Goal: Transaction & Acquisition: Obtain resource

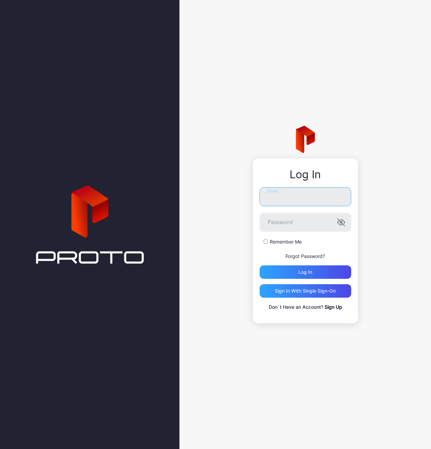
type input "**********"
click at [293, 243] on label "Remember Me" at bounding box center [286, 242] width 32 height 7
click at [307, 274] on div "Log in" at bounding box center [305, 272] width 14 height 5
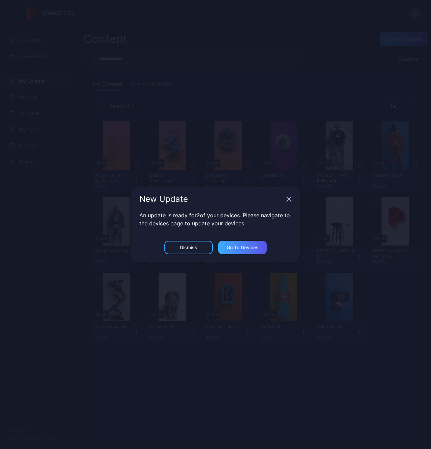
click at [243, 247] on div "Go to devices" at bounding box center [242, 247] width 32 height 5
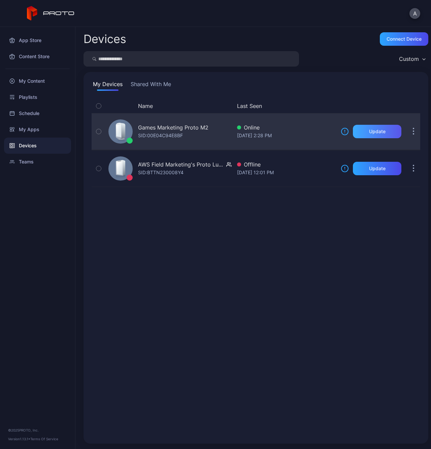
click at [373, 135] on div "Update" at bounding box center [377, 131] width 48 height 13
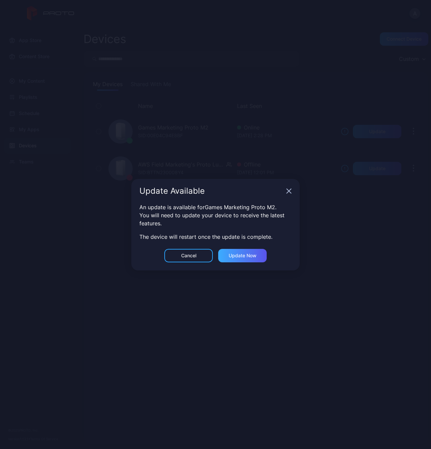
click at [247, 256] on div "Update now" at bounding box center [243, 255] width 28 height 5
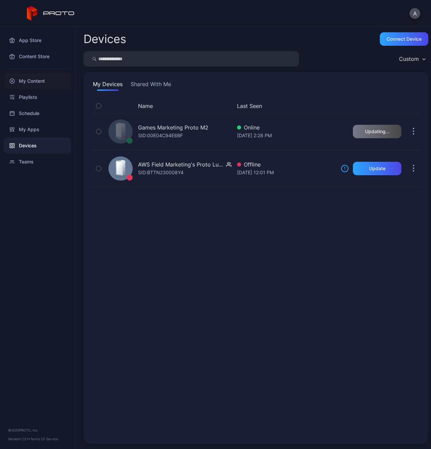
click at [43, 78] on div "My Content" at bounding box center [37, 81] width 67 height 16
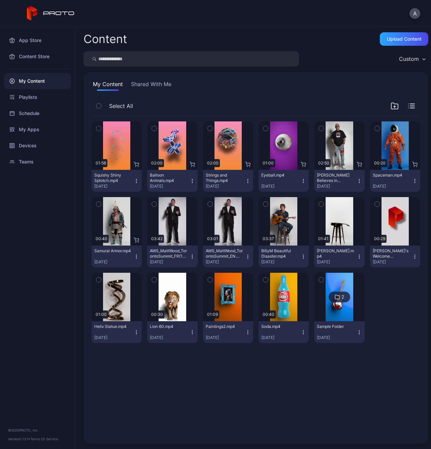
click at [159, 85] on button "Shared With Me" at bounding box center [151, 85] width 43 height 11
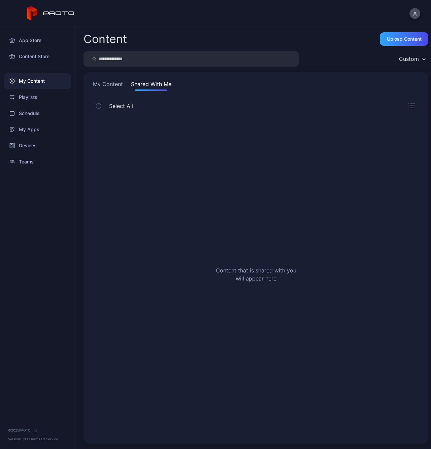
click at [109, 83] on button "My Content" at bounding box center [108, 85] width 33 height 11
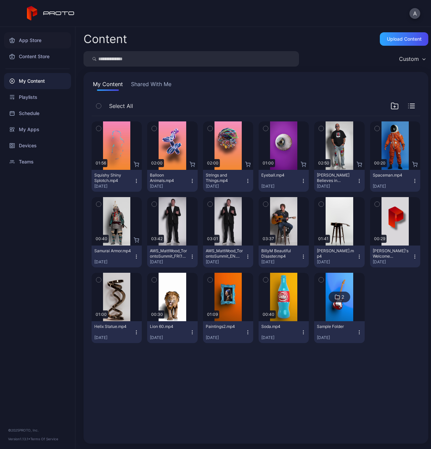
click at [33, 42] on div "App Store" at bounding box center [37, 40] width 67 height 16
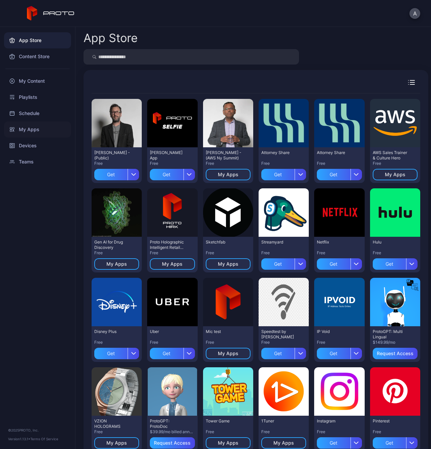
click at [28, 130] on div "My Apps" at bounding box center [37, 129] width 67 height 16
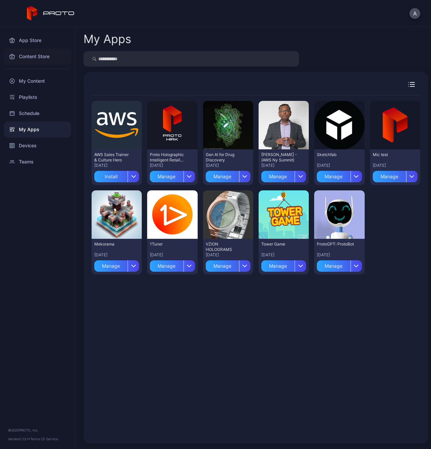
click at [39, 58] on div "Content Store" at bounding box center [37, 56] width 67 height 16
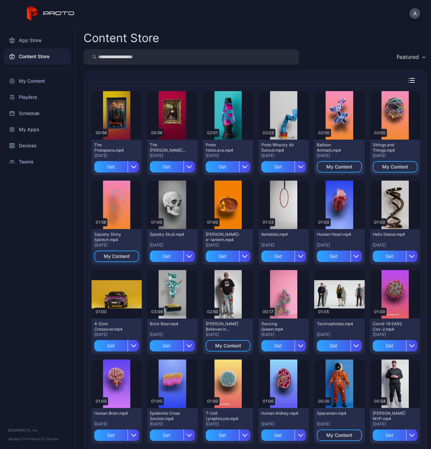
scroll to position [2, 0]
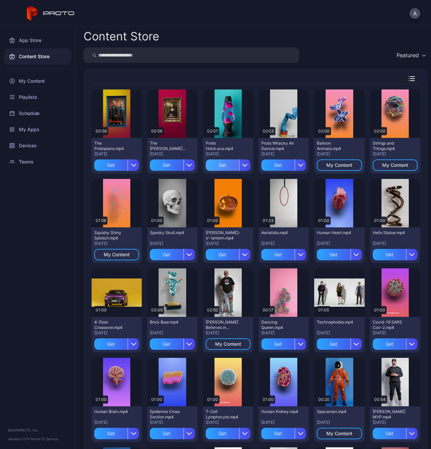
click at [217, 167] on div "Get" at bounding box center [222, 165] width 33 height 11
click at [277, 167] on div "Get" at bounding box center [277, 165] width 33 height 11
click at [163, 165] on div "Get" at bounding box center [166, 165] width 33 height 11
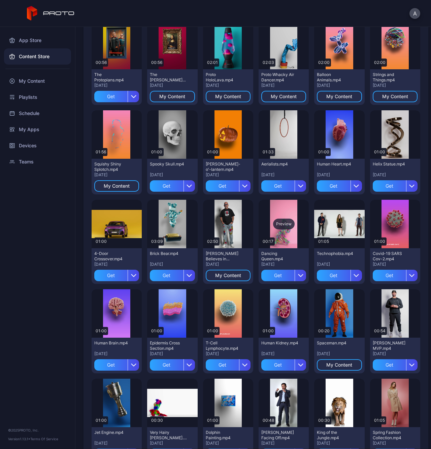
scroll to position [73, 0]
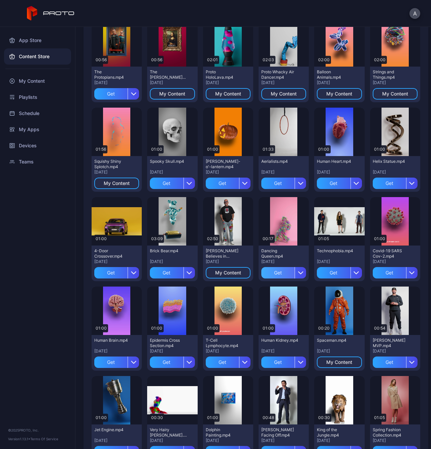
click at [270, 274] on div "Get" at bounding box center [277, 272] width 33 height 11
click at [165, 275] on div "Get" at bounding box center [166, 272] width 33 height 11
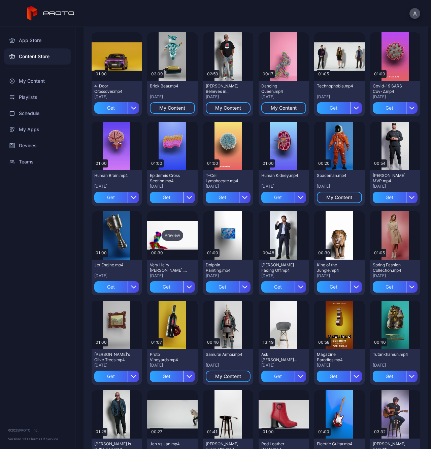
scroll to position [238, 0]
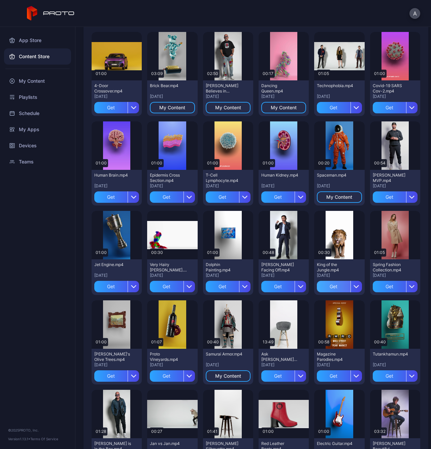
click at [327, 284] on div "Get" at bounding box center [333, 286] width 33 height 11
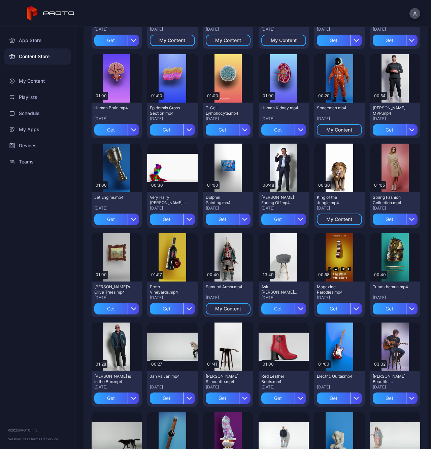
scroll to position [307, 0]
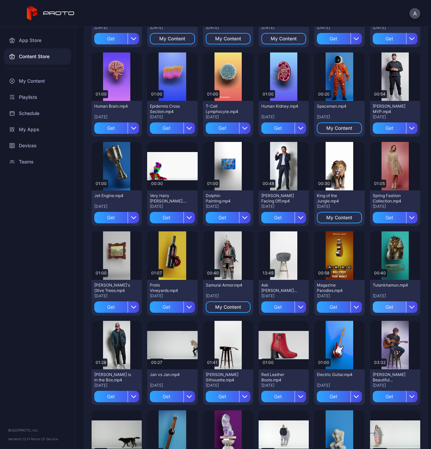
click at [379, 310] on div "Get" at bounding box center [389, 307] width 33 height 11
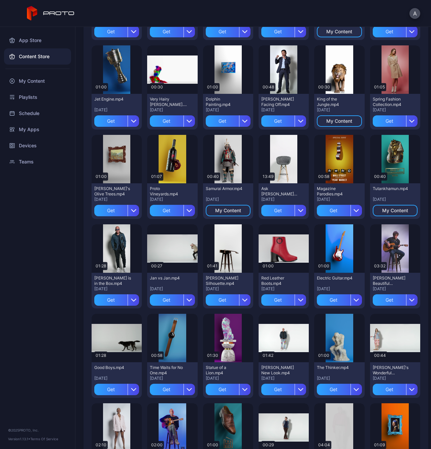
scroll to position [406, 0]
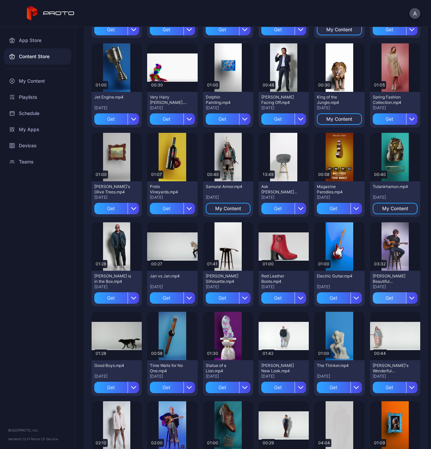
click at [380, 300] on div "Get" at bounding box center [389, 297] width 33 height 11
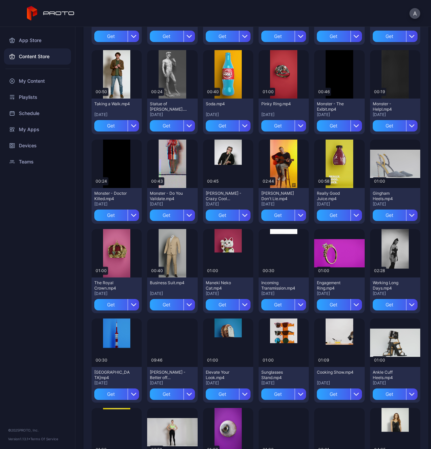
scroll to position [846, 0]
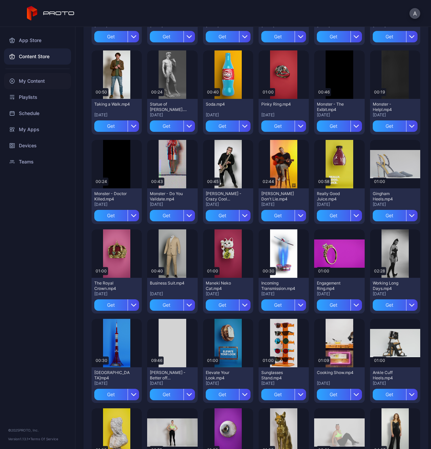
click at [48, 81] on div "My Content" at bounding box center [37, 81] width 67 height 16
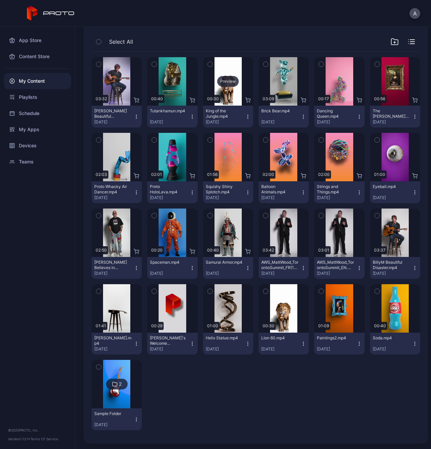
scroll to position [64, 0]
click at [35, 98] on div "Playlists" at bounding box center [37, 97] width 67 height 16
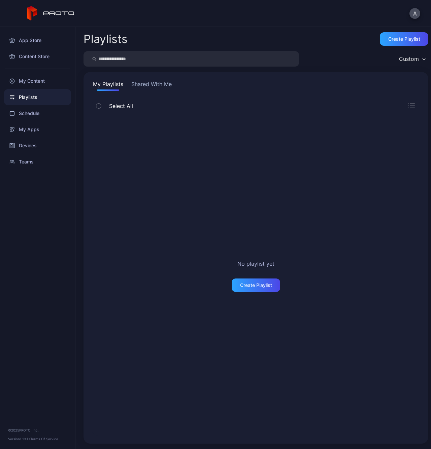
click at [151, 86] on button "Shared With Me" at bounding box center [151, 85] width 43 height 11
click at [33, 114] on div "Schedule" at bounding box center [37, 113] width 67 height 16
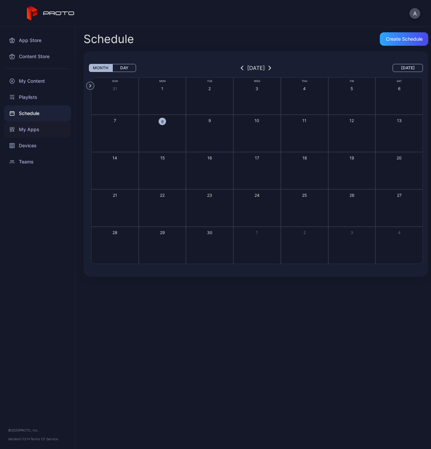
click at [31, 131] on div "My Apps" at bounding box center [37, 129] width 67 height 16
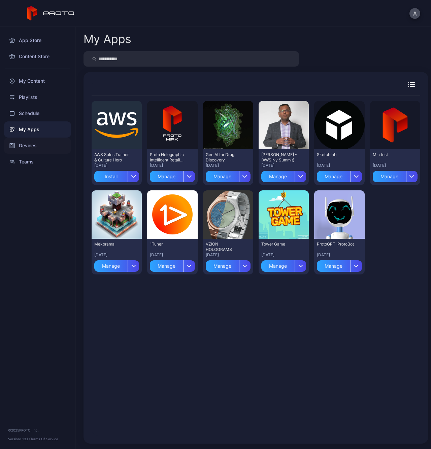
click at [38, 145] on div "Devices" at bounding box center [37, 146] width 67 height 16
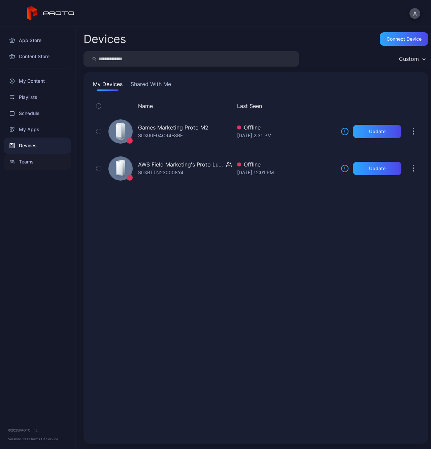
click at [33, 161] on div "Teams" at bounding box center [37, 162] width 67 height 16
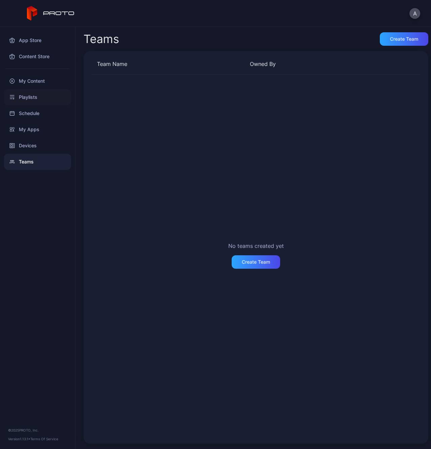
click at [33, 98] on div "Playlists" at bounding box center [37, 97] width 67 height 16
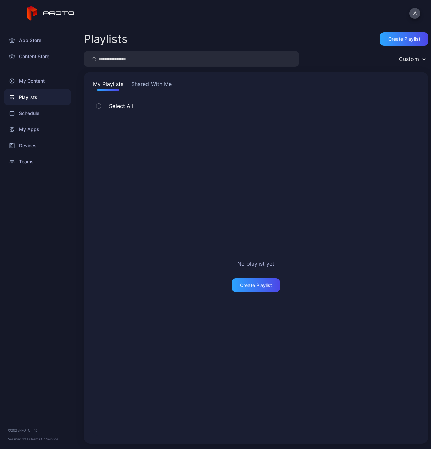
click at [151, 87] on button "Shared With Me" at bounding box center [151, 85] width 43 height 11
click at [41, 81] on div "My Content" at bounding box center [37, 81] width 67 height 16
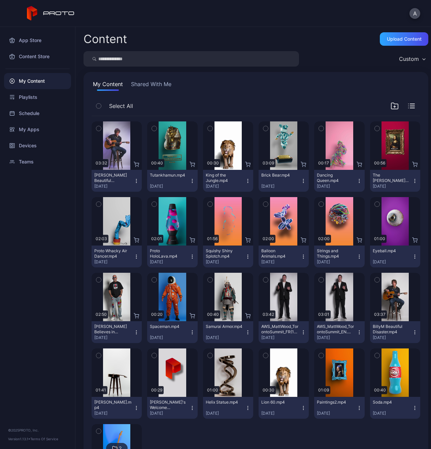
click at [152, 87] on button "Shared With Me" at bounding box center [151, 85] width 43 height 11
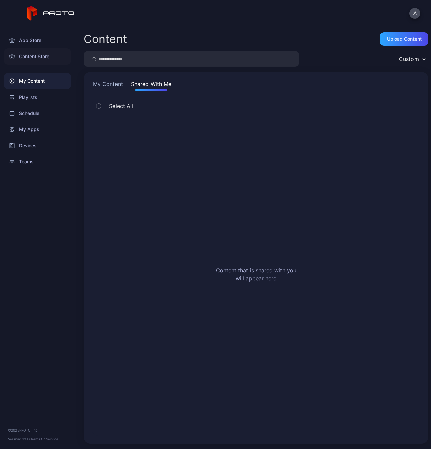
click at [44, 60] on div "Content Store" at bounding box center [37, 56] width 67 height 16
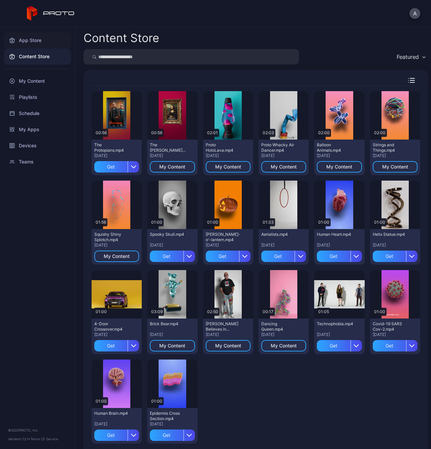
click at [36, 43] on div "App Store" at bounding box center [37, 40] width 67 height 16
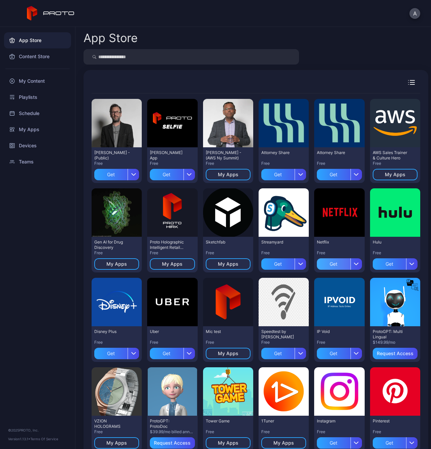
click at [330, 264] on div "Get" at bounding box center [333, 263] width 33 height 11
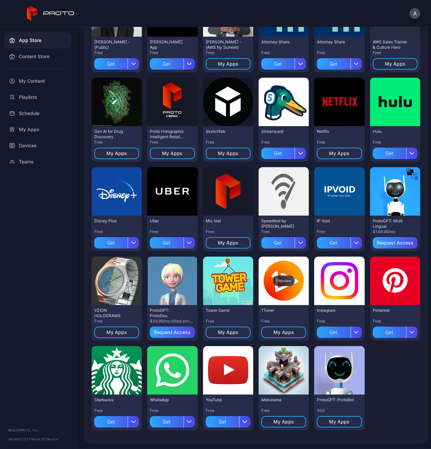
scroll to position [111, 0]
click at [215, 420] on div "Get" at bounding box center [222, 421] width 33 height 11
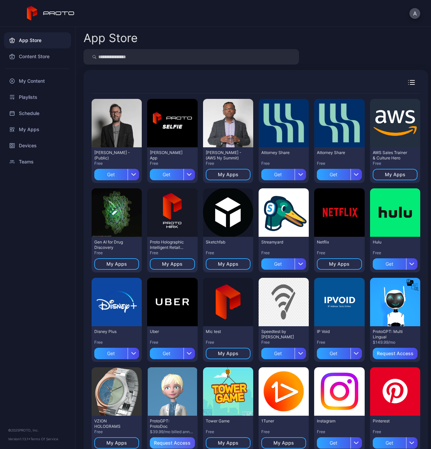
scroll to position [0, 0]
